Goal: Task Accomplishment & Management: Manage account settings

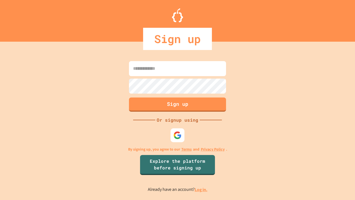
click at [202, 189] on link "Log in." at bounding box center [201, 190] width 13 height 6
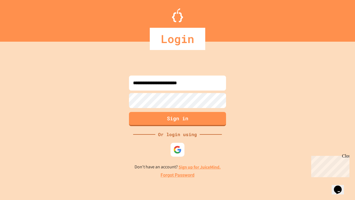
type input "**********"
